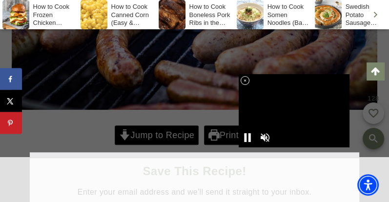
scroll to position [390, 0]
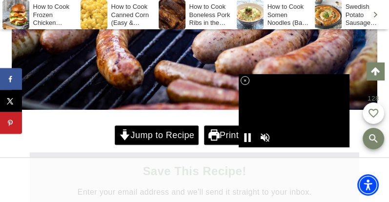
click at [141, 133] on link "Jump to Recipe" at bounding box center [157, 135] width 84 height 20
